Goal: Information Seeking & Learning: Learn about a topic

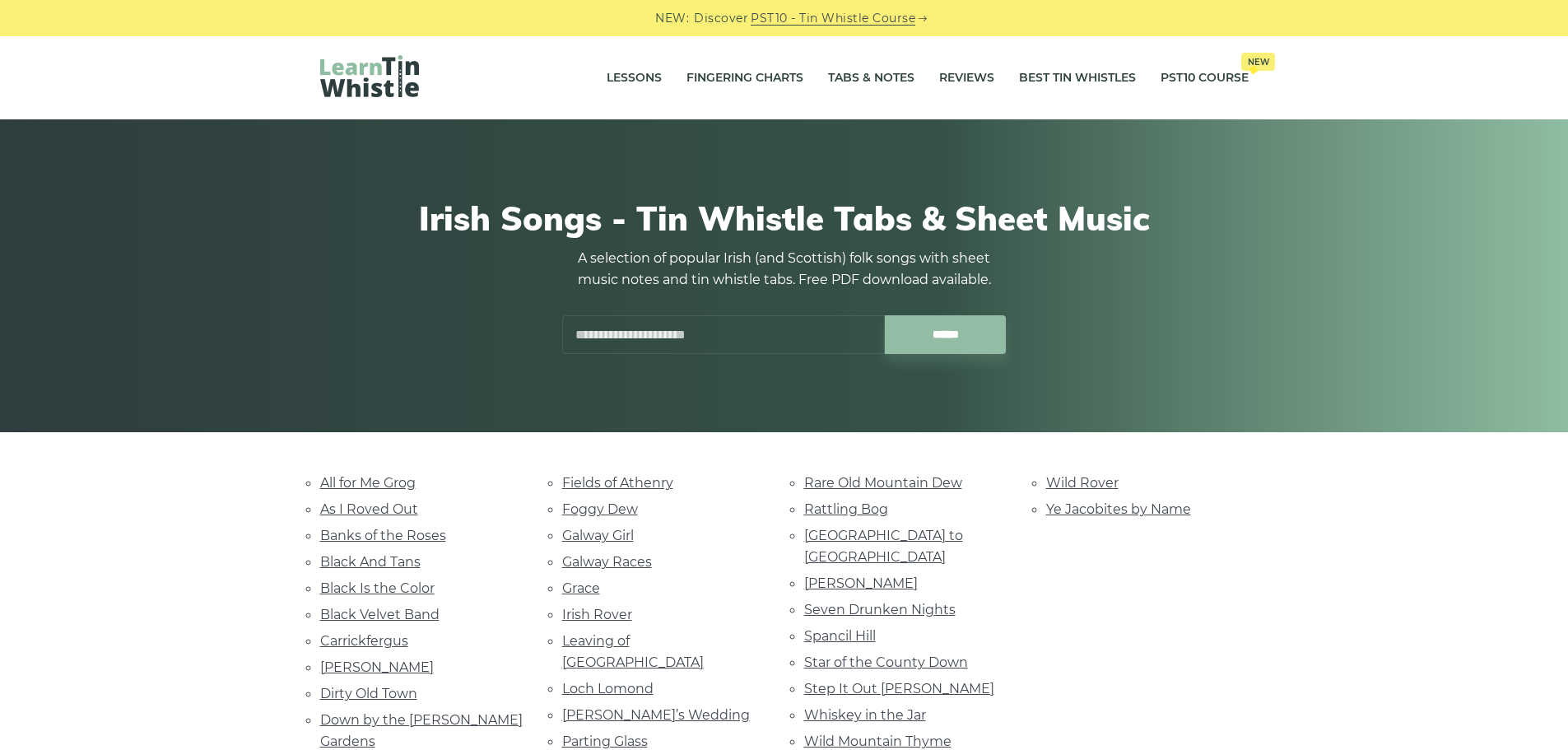
scroll to position [247, 0]
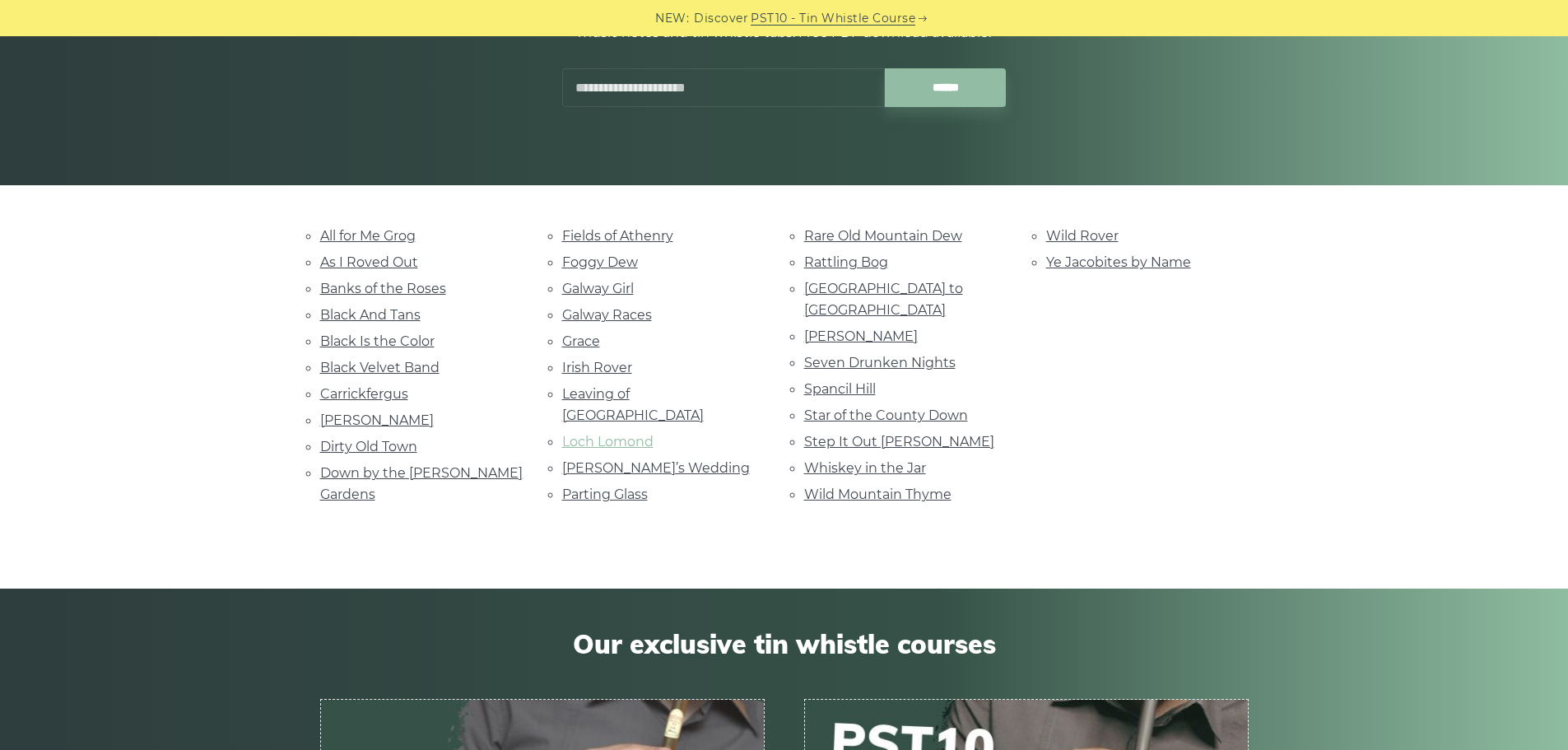
click at [605, 433] on link "Loch Lomond" at bounding box center [608, 441] width 92 height 16
click at [329, 232] on link "All for Me Grog" at bounding box center [368, 235] width 95 height 16
click at [340, 239] on link "All for Me Grog" at bounding box center [368, 235] width 95 height 16
click at [1068, 232] on link "Wild Rover" at bounding box center [1083, 235] width 73 height 16
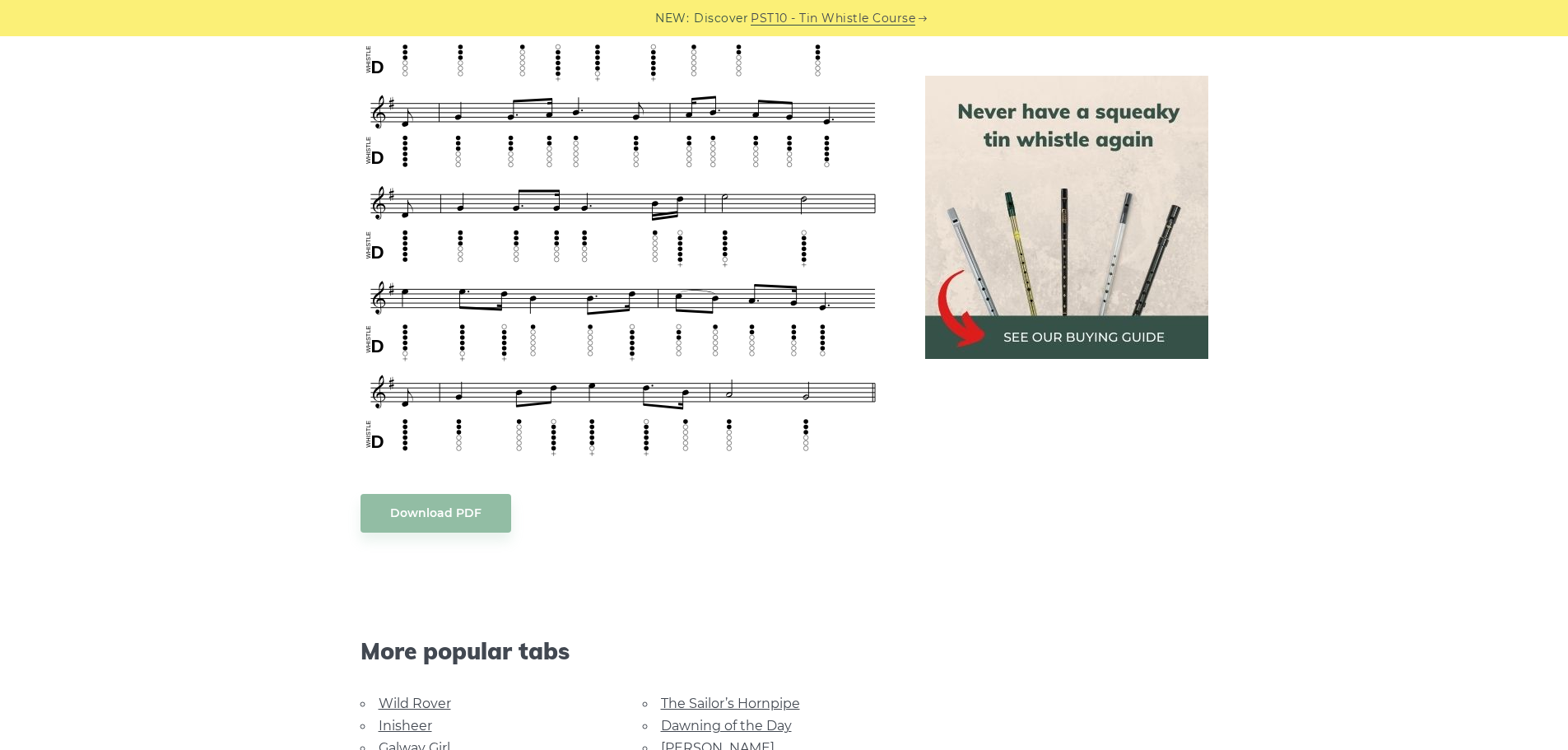
scroll to position [905, 0]
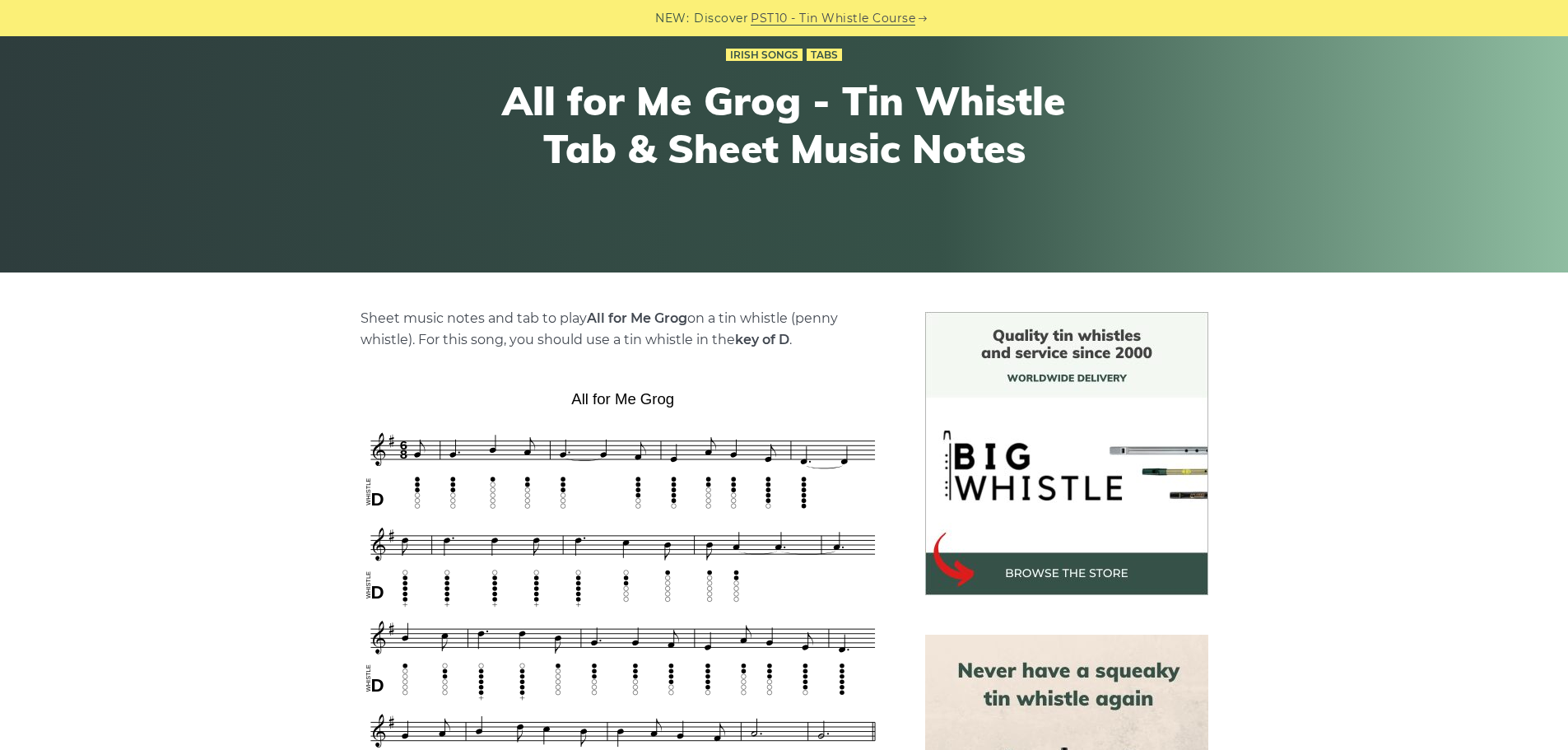
scroll to position [247, 0]
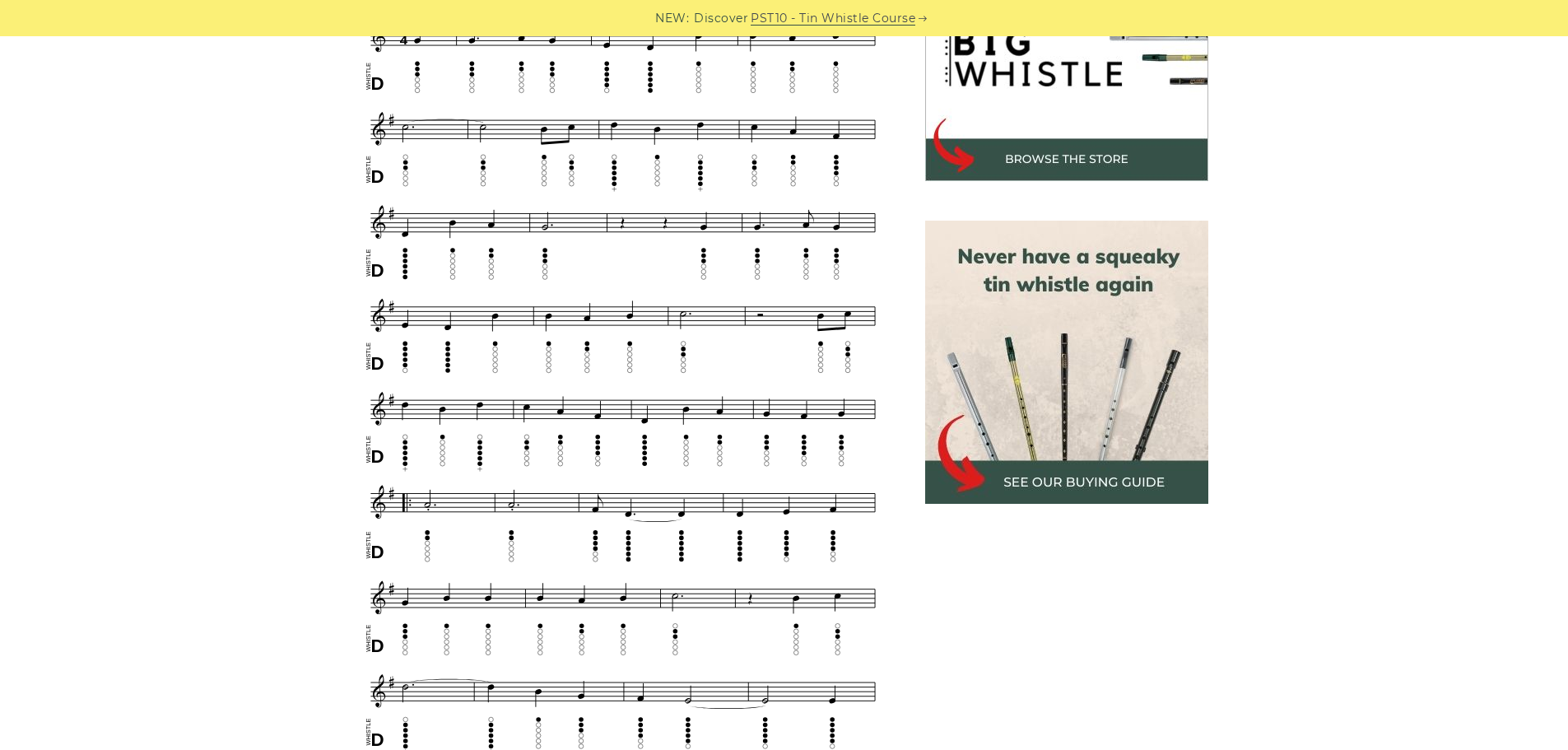
scroll to position [576, 0]
